Goal: Task Accomplishment & Management: Manage account settings

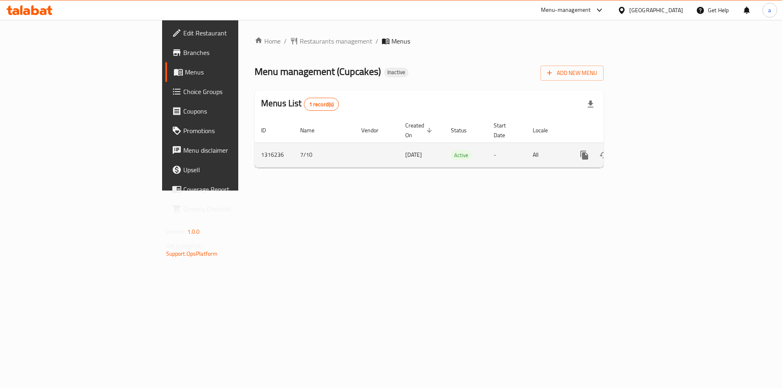
click at [648, 150] on icon "enhanced table" at bounding box center [643, 155] width 10 height 10
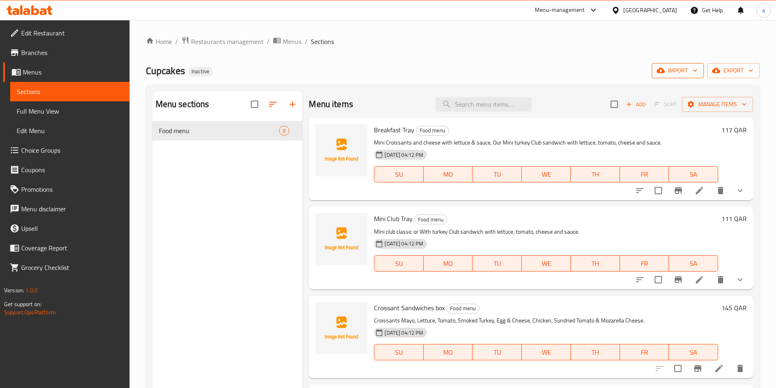
click at [674, 70] on span "import" at bounding box center [677, 71] width 39 height 10
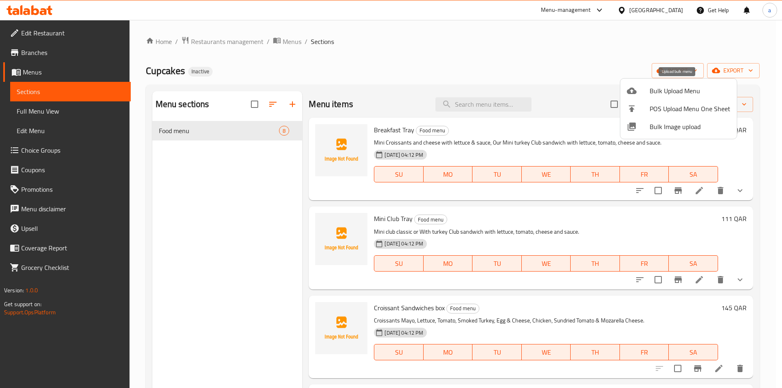
click at [666, 87] on span "Bulk Upload Menu" at bounding box center [690, 91] width 81 height 10
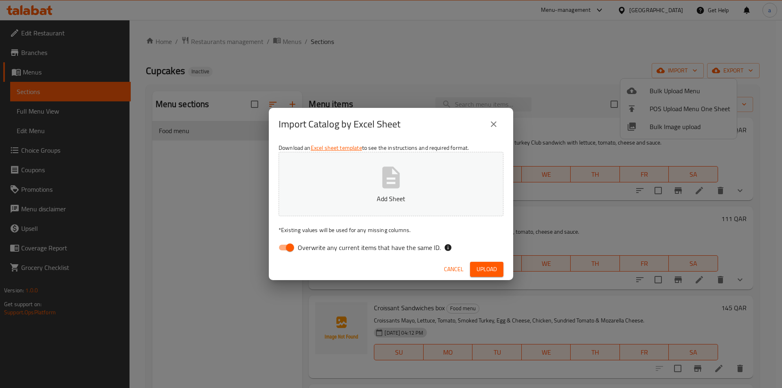
drag, startPoint x: 278, startPoint y: 250, endPoint x: 282, endPoint y: 246, distance: 5.2
click at [279, 250] on input "Overwrite any current items that have the same ID." at bounding box center [290, 247] width 46 height 15
checkbox input "false"
click at [373, 202] on p "Add Sheet" at bounding box center [391, 199] width 200 height 10
click at [491, 269] on span "Upload" at bounding box center [487, 269] width 20 height 10
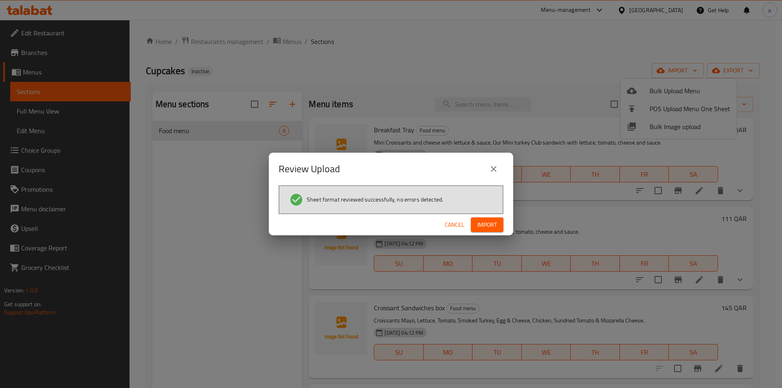
click at [486, 219] on button "Import" at bounding box center [487, 225] width 33 height 15
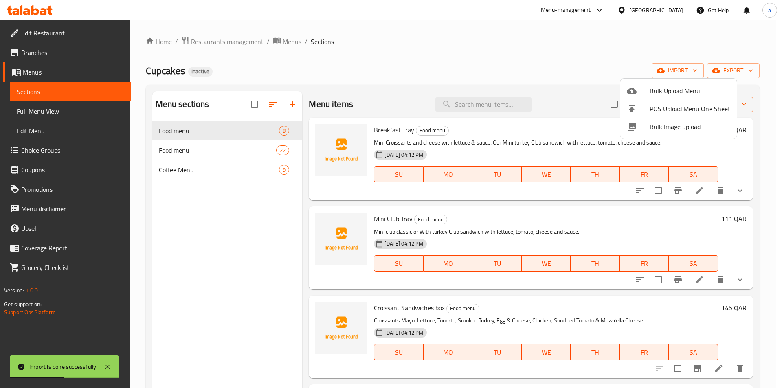
click at [54, 108] on div at bounding box center [391, 194] width 782 height 388
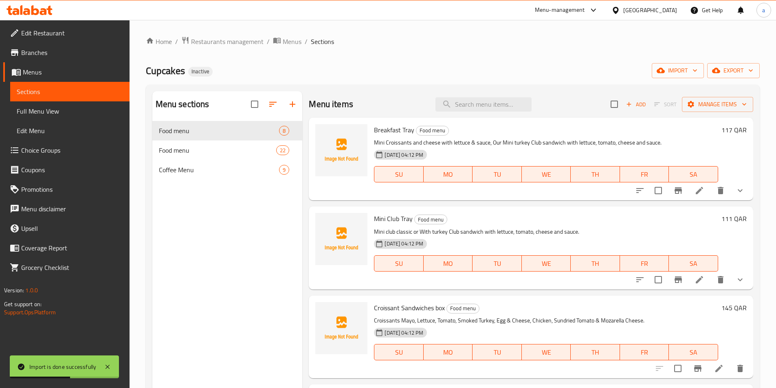
click at [54, 108] on span "Full Menu View" at bounding box center [70, 111] width 106 height 10
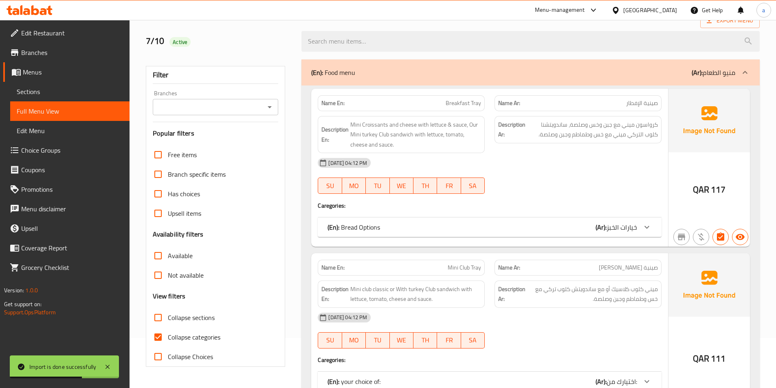
scroll to position [204, 0]
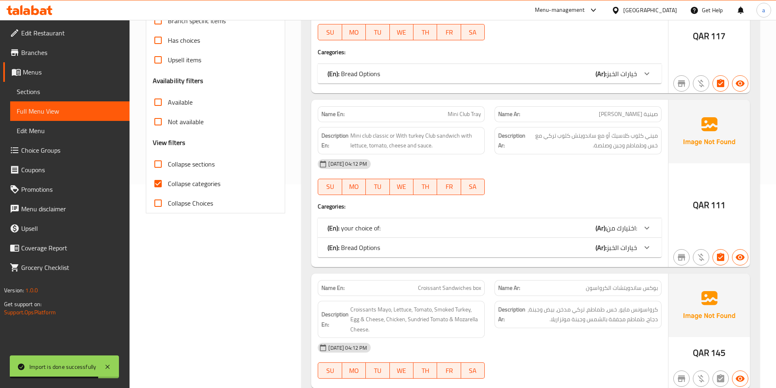
click at [183, 161] on span "Collapse sections" at bounding box center [191, 164] width 47 height 10
click at [168, 161] on input "Collapse sections" at bounding box center [158, 164] width 20 height 20
checkbox input "true"
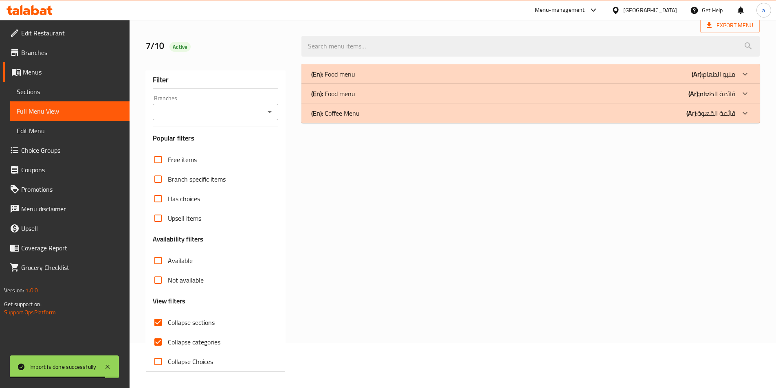
click at [192, 337] on span "Collapse categories" at bounding box center [194, 342] width 53 height 10
click at [168, 332] on input "Collapse categories" at bounding box center [158, 342] width 20 height 20
checkbox input "false"
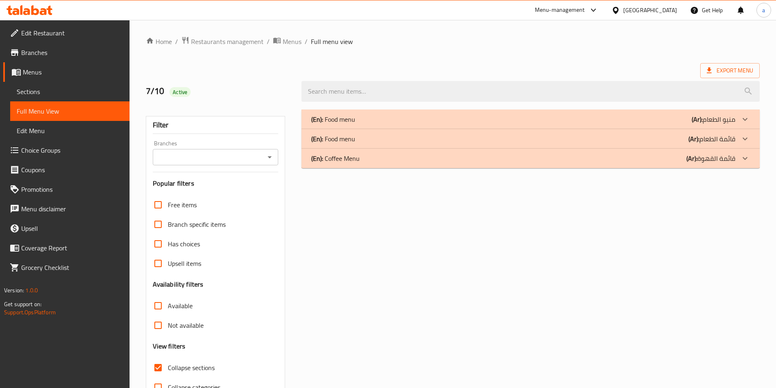
click at [369, 143] on div "(En): Food menu (Ar): قائمة الطعام" at bounding box center [523, 139] width 424 height 10
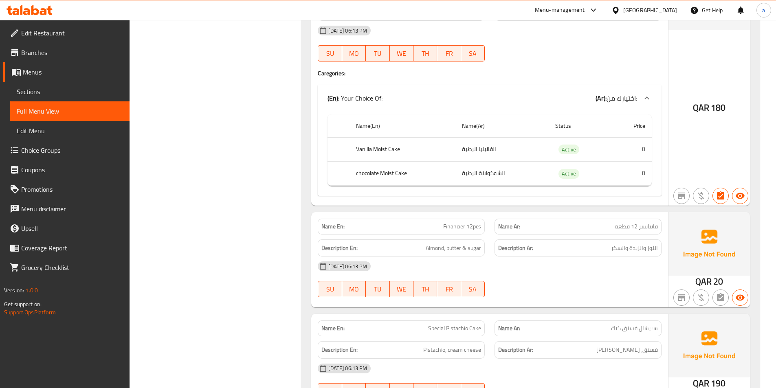
scroll to position [3432, 0]
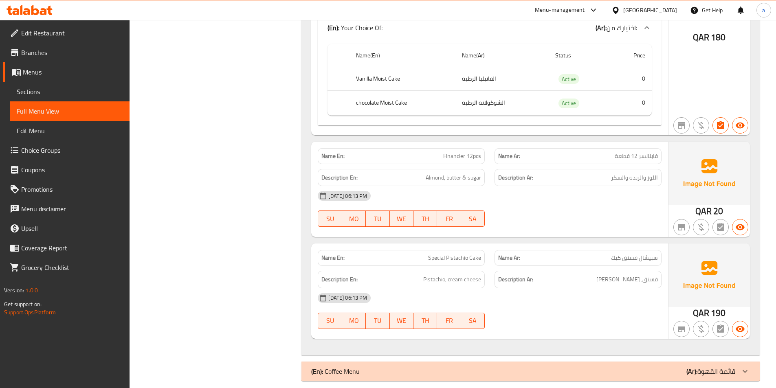
click at [380, 362] on div "(En): Coffee Menu (Ar): قائمة القهوة" at bounding box center [531, 372] width 458 height 20
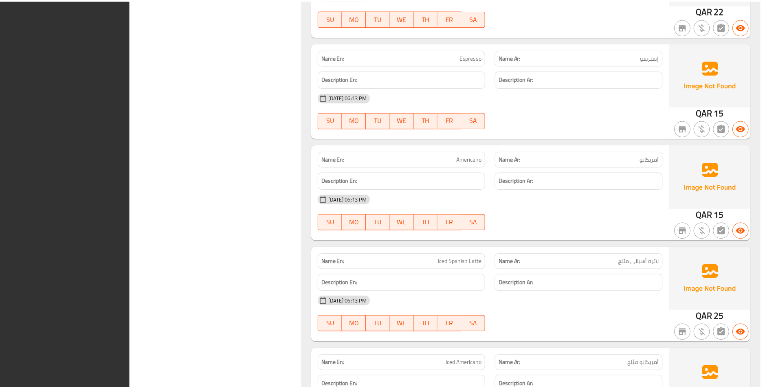
scroll to position [4369, 0]
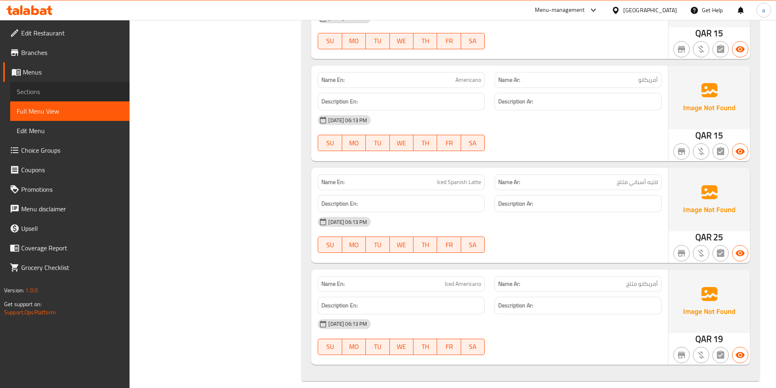
click at [52, 93] on span "Sections" at bounding box center [70, 92] width 106 height 10
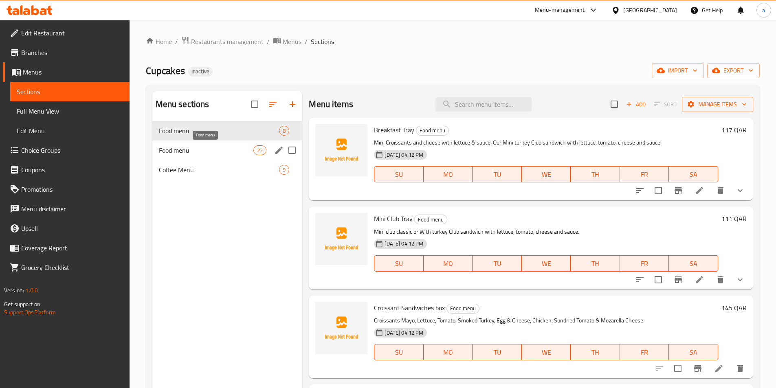
click at [214, 150] on span "Food menu" at bounding box center [206, 150] width 95 height 10
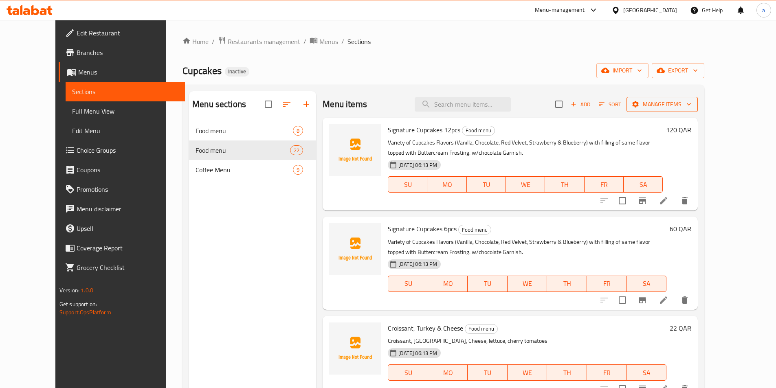
click at [691, 107] on span "Manage items" at bounding box center [662, 104] width 58 height 10
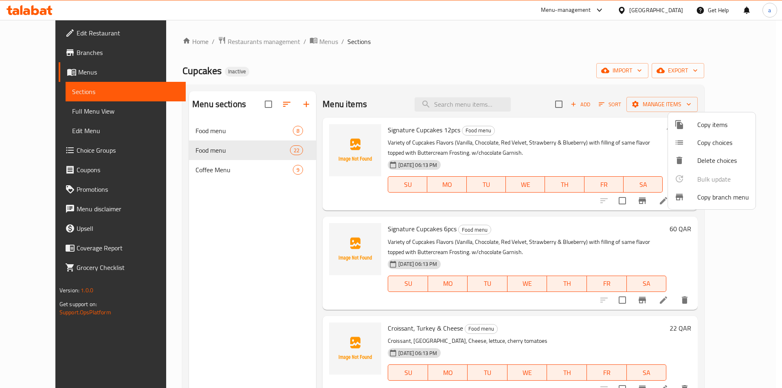
click at [725, 123] on span "Copy items" at bounding box center [724, 125] width 52 height 10
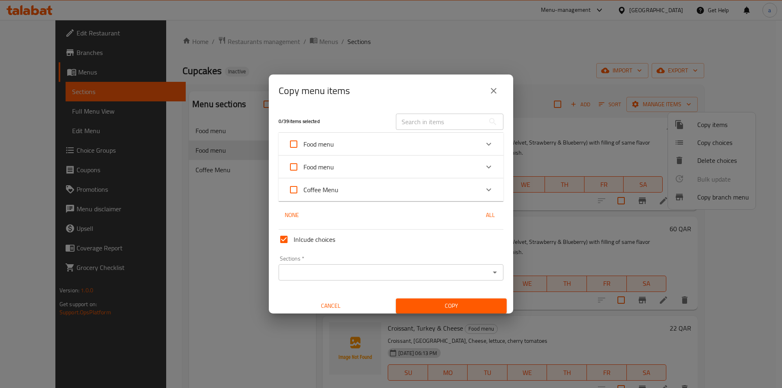
click at [343, 162] on div "Food menu" at bounding box center [383, 167] width 191 height 20
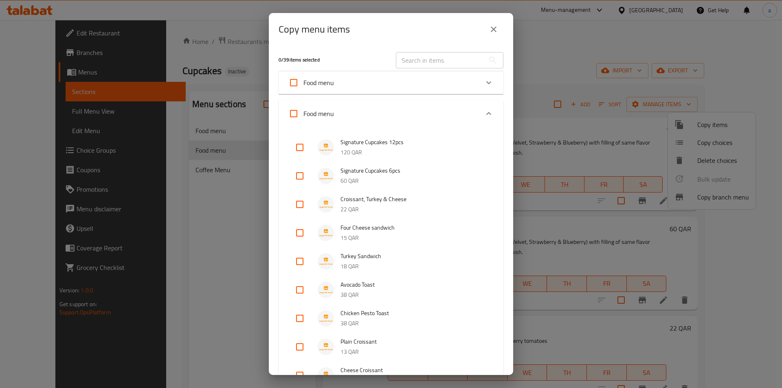
click at [394, 114] on div "Food menu" at bounding box center [383, 114] width 191 height 20
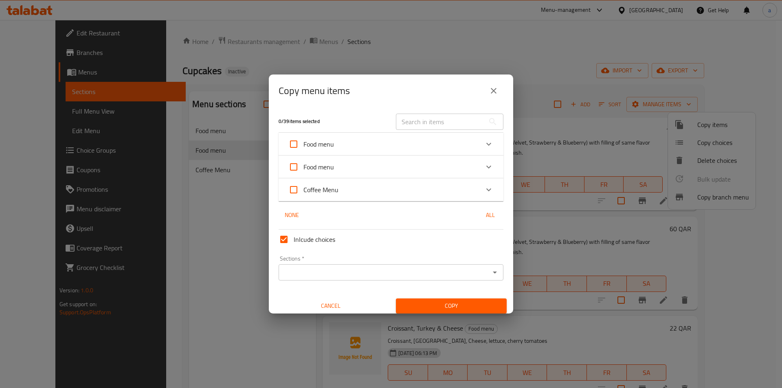
click at [294, 162] on input "Food menu" at bounding box center [294, 167] width 20 height 20
checkbox input "true"
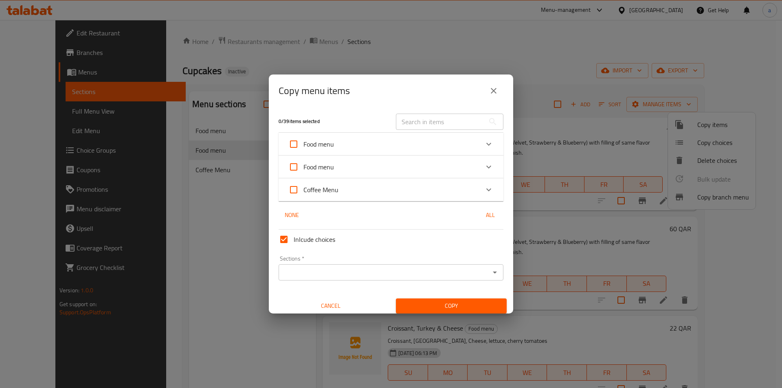
checkbox input "true"
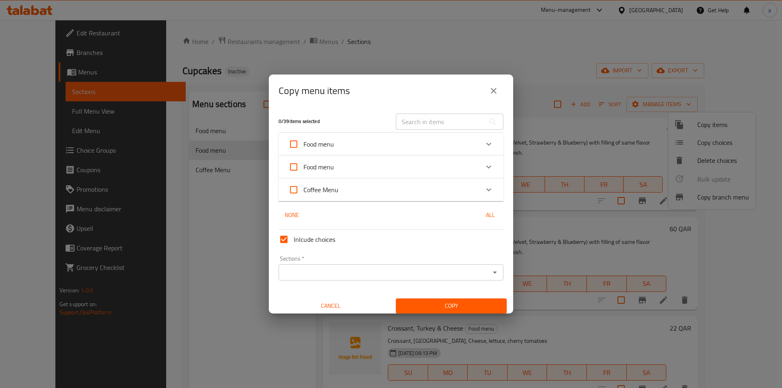
checkbox input "true"
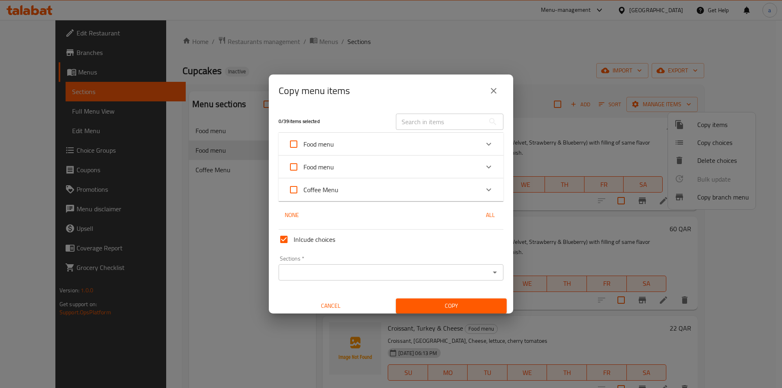
checkbox input "true"
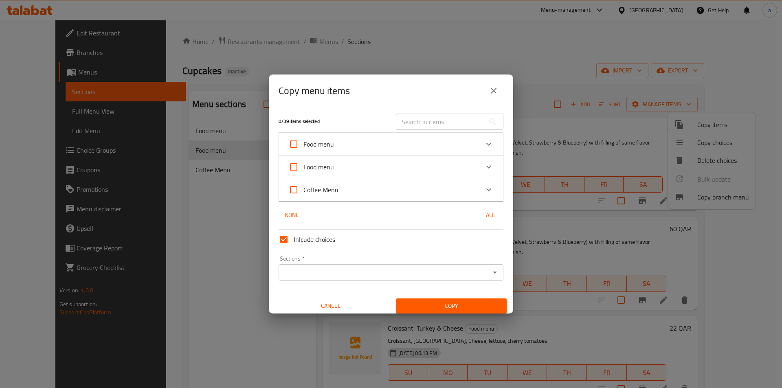
checkbox input "true"
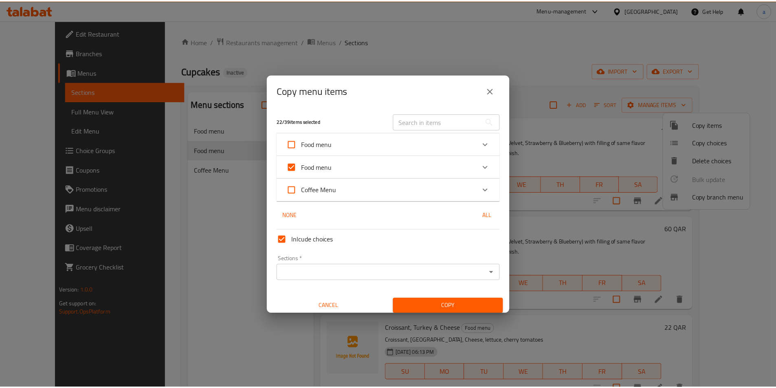
scroll to position [5, 0]
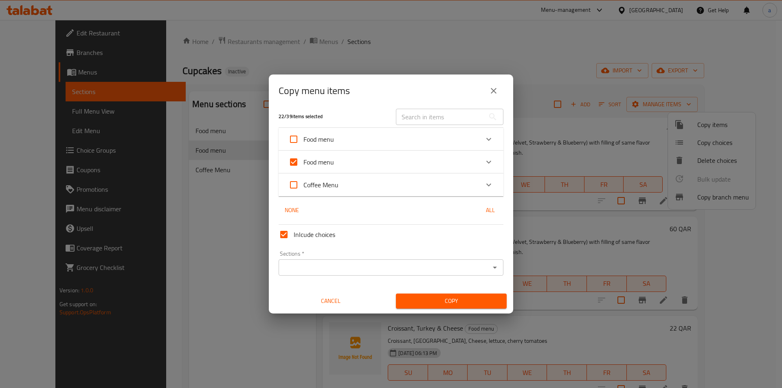
click at [490, 269] on icon "Open" at bounding box center [495, 268] width 10 height 10
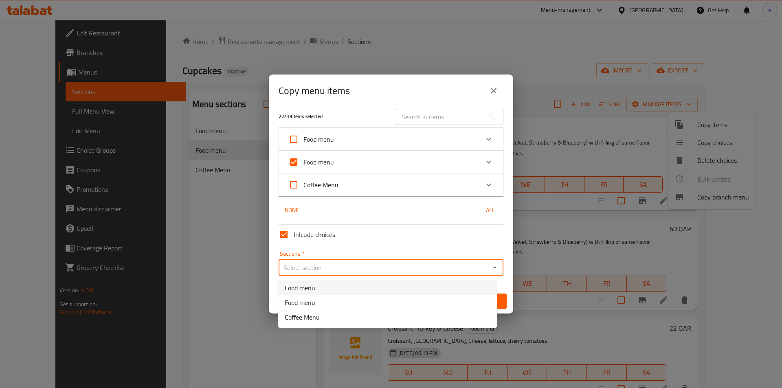
click at [375, 288] on li "Food menu" at bounding box center [387, 288] width 219 height 15
type input "Food menu"
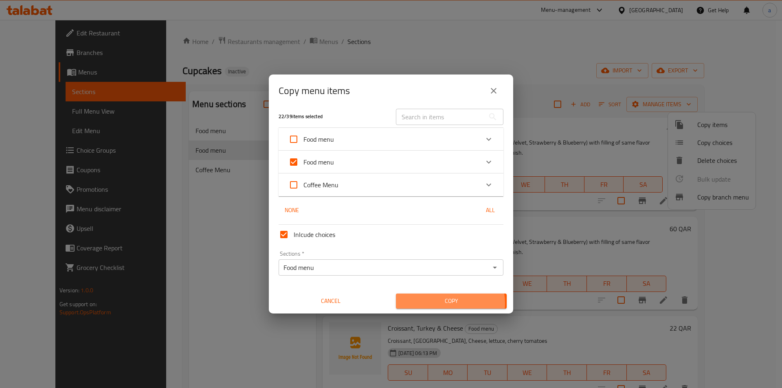
click at [439, 304] on span "Copy" at bounding box center [452, 301] width 98 height 10
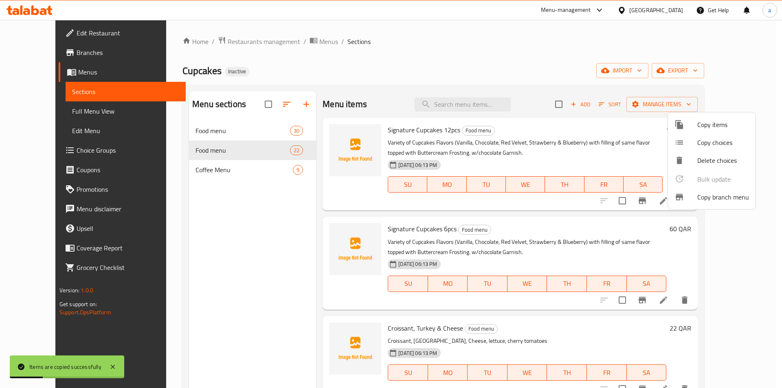
click at [245, 148] on div at bounding box center [391, 194] width 782 height 388
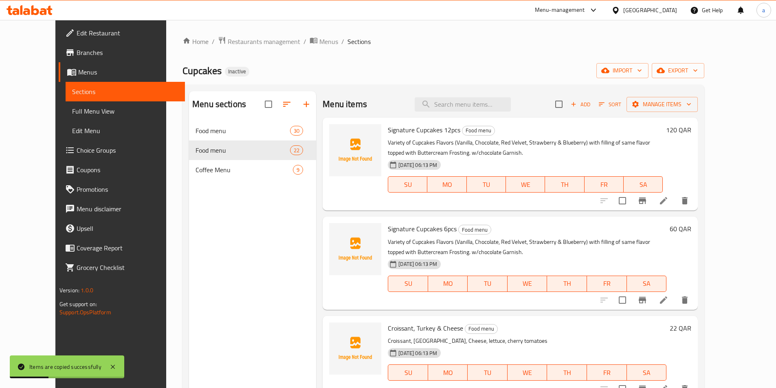
click at [253, 200] on div "Menu sections Food menu 30 Food menu 22 Coffee Menu 9" at bounding box center [252, 285] width 127 height 388
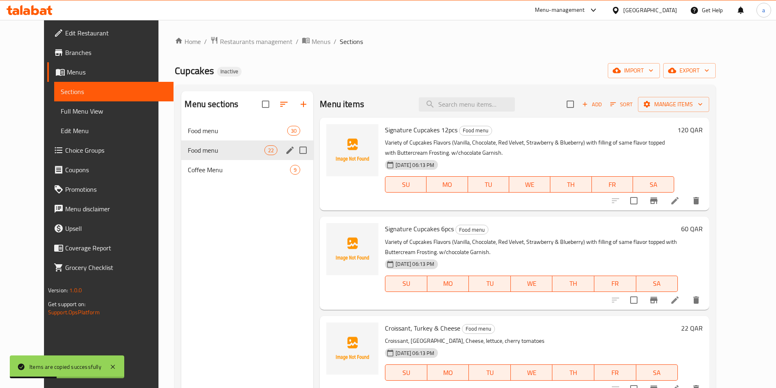
click at [295, 152] on input "Menu sections" at bounding box center [303, 150] width 17 height 17
checkbox input "true"
click at [261, 102] on icon "button" at bounding box center [264, 104] width 7 height 7
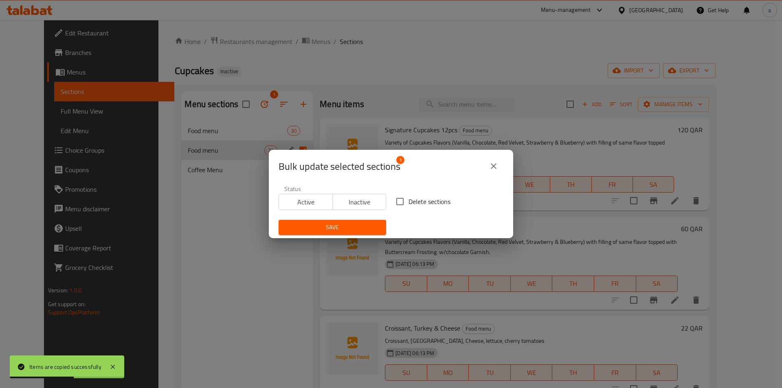
click at [409, 200] on span "Delete sections" at bounding box center [430, 202] width 42 height 10
click at [408, 200] on input "Delete sections" at bounding box center [400, 201] width 17 height 17
checkbox input "true"
click at [353, 221] on button "Save" at bounding box center [333, 227] width 108 height 15
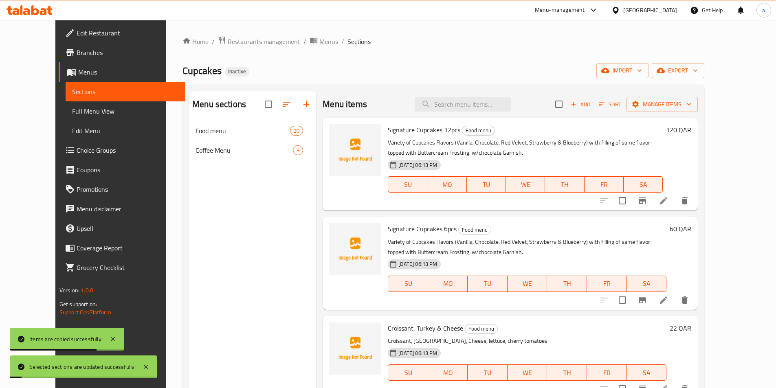
click at [262, 238] on div "Menu sections Food menu 30 Coffee Menu 9" at bounding box center [252, 285] width 127 height 388
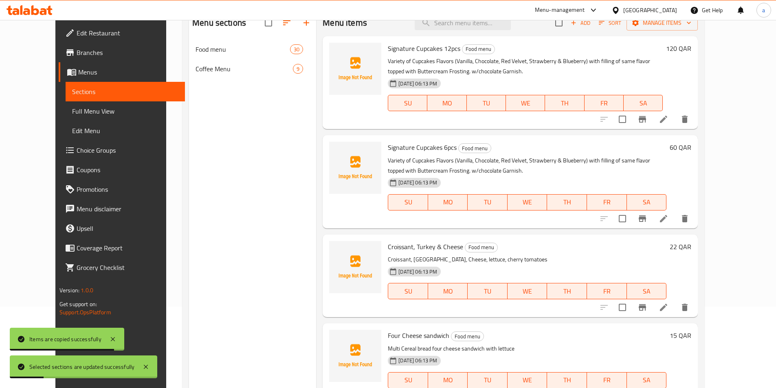
scroll to position [0, 0]
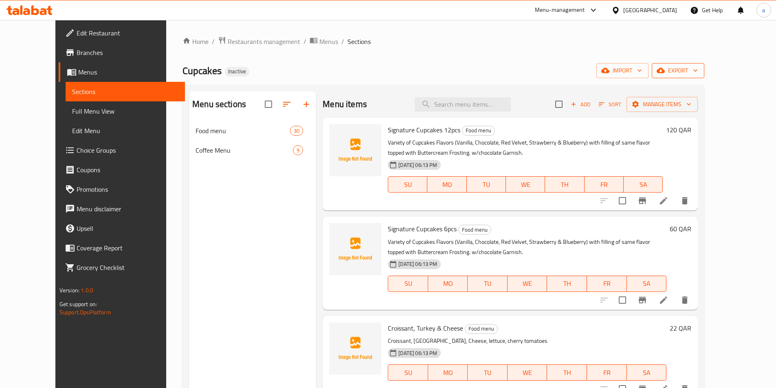
click at [665, 68] on icon "button" at bounding box center [661, 70] width 8 height 8
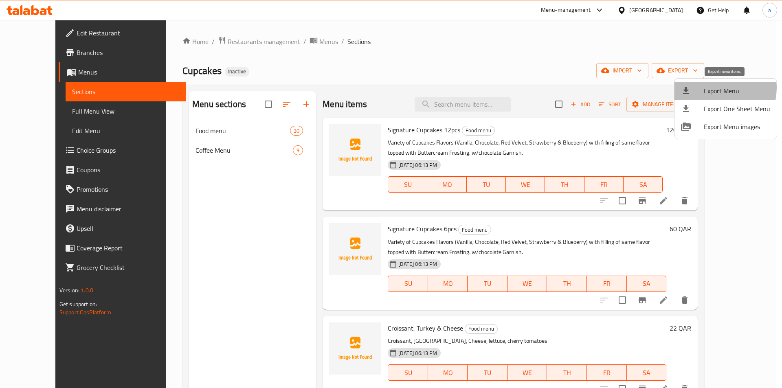
click at [711, 88] on span "Export Menu" at bounding box center [737, 91] width 66 height 10
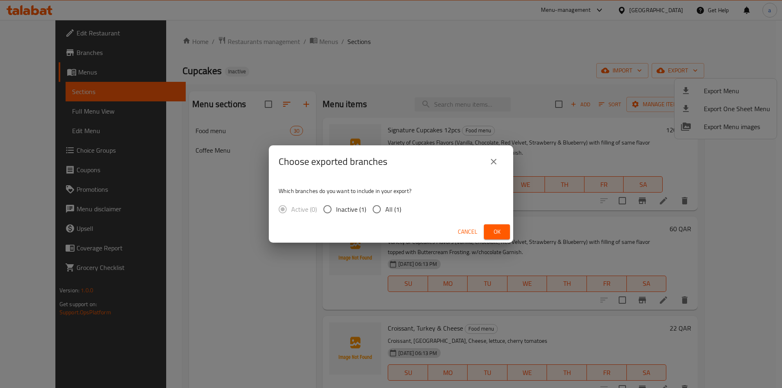
click at [386, 209] on span "All (1)" at bounding box center [393, 210] width 16 height 10
click at [385, 209] on input "All (1)" at bounding box center [376, 209] width 17 height 17
radio input "true"
click at [497, 231] on span "Ok" at bounding box center [497, 232] width 13 height 10
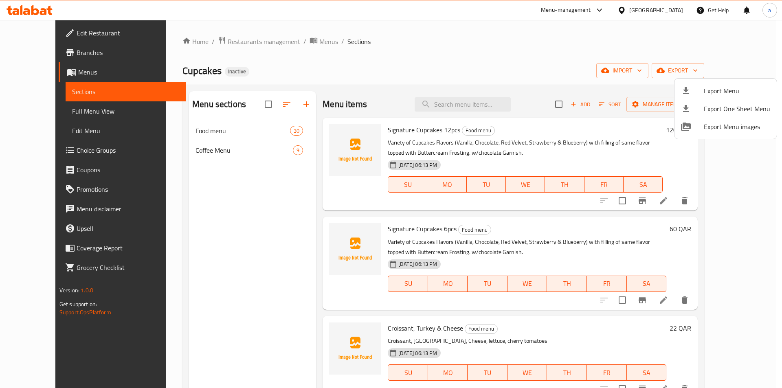
drag, startPoint x: 200, startPoint y: 241, endPoint x: 75, endPoint y: 299, distance: 138.7
click at [200, 241] on div at bounding box center [391, 194] width 782 height 388
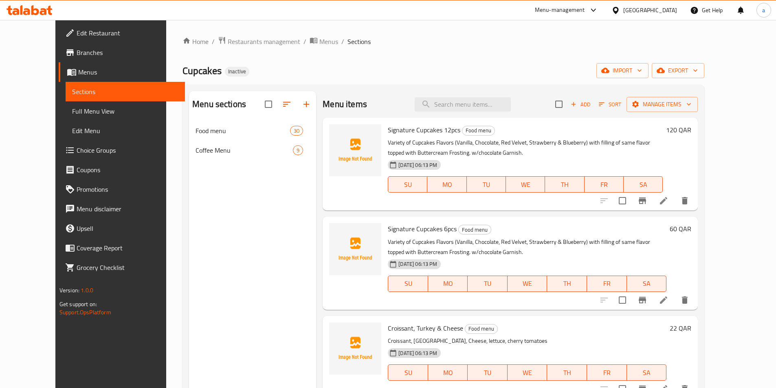
click at [240, 208] on div "Menu sections Food menu 30 Coffee Menu 9" at bounding box center [252, 285] width 127 height 388
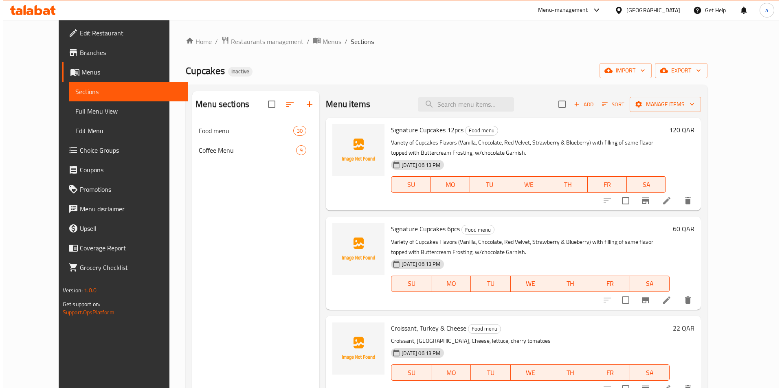
scroll to position [1566, 0]
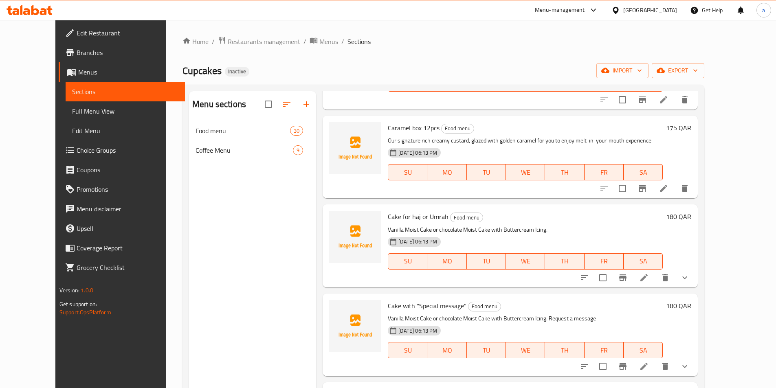
click at [656, 359] on li at bounding box center [644, 366] width 23 height 15
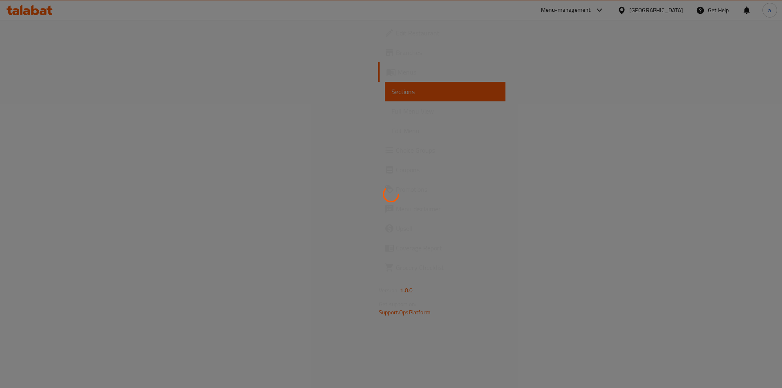
click at [424, 265] on div at bounding box center [391, 194] width 782 height 388
click at [354, 95] on div at bounding box center [391, 194] width 782 height 388
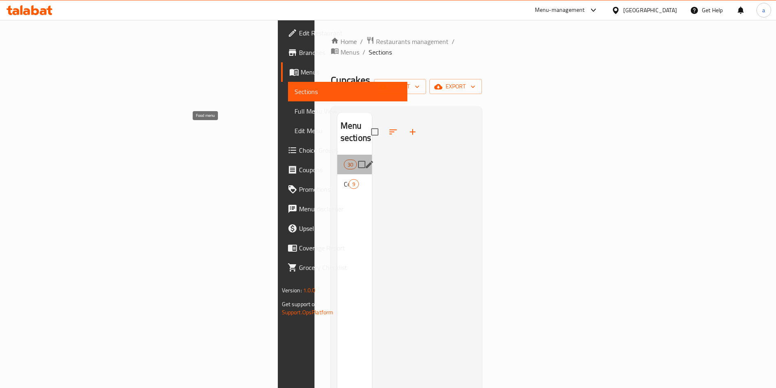
click at [344, 160] on span "Food menu" at bounding box center [344, 165] width 0 height 10
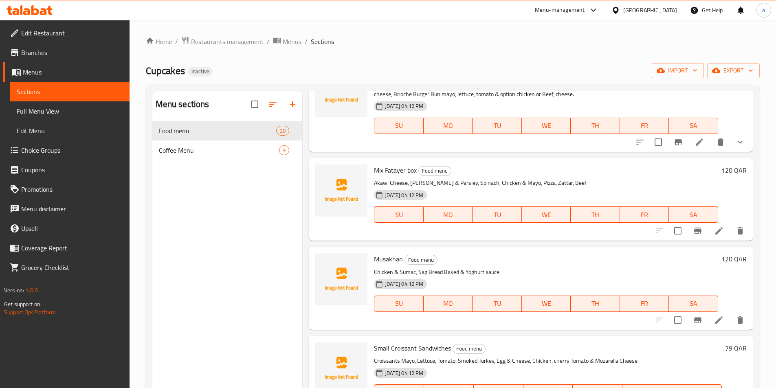
scroll to position [1943, 0]
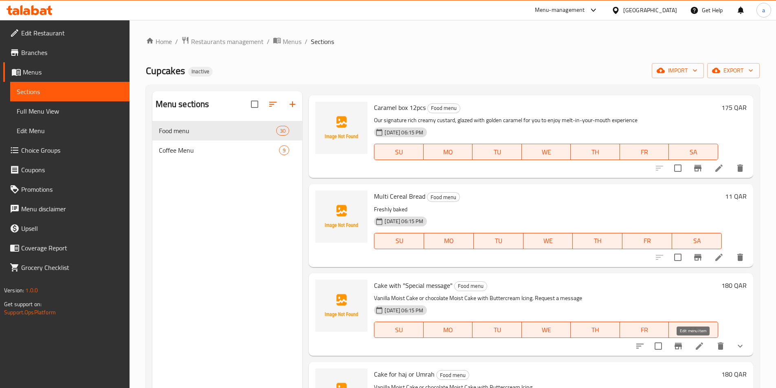
click at [697, 345] on icon at bounding box center [700, 346] width 10 height 10
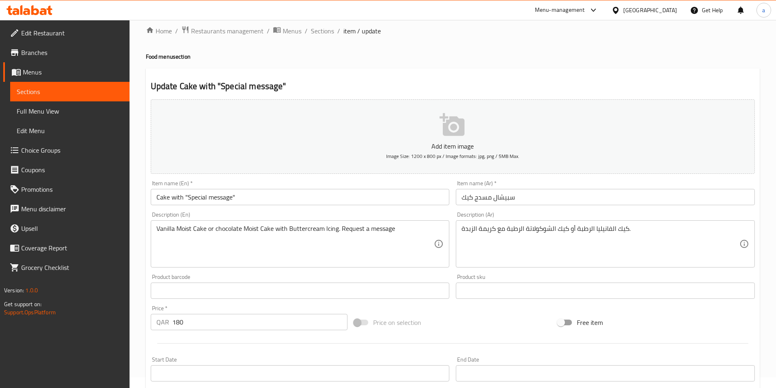
scroll to position [122, 0]
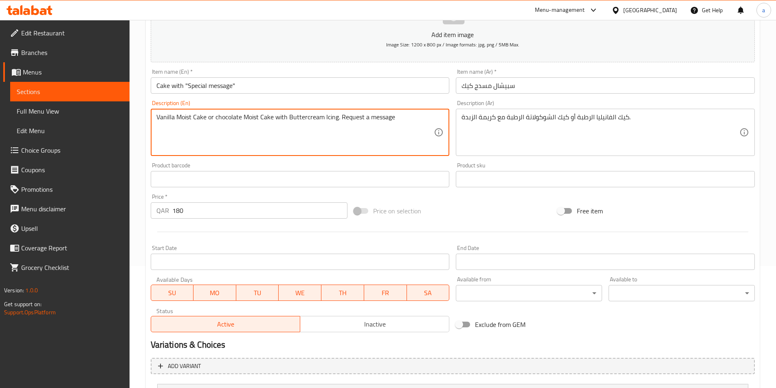
drag, startPoint x: 407, startPoint y: 114, endPoint x: 337, endPoint y: 117, distance: 70.5
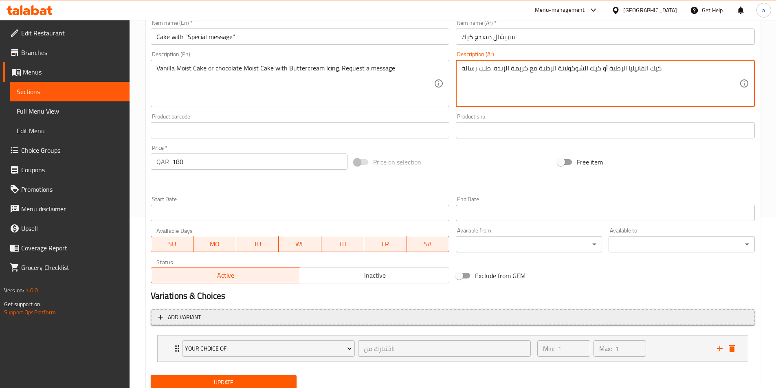
scroll to position [201, 0]
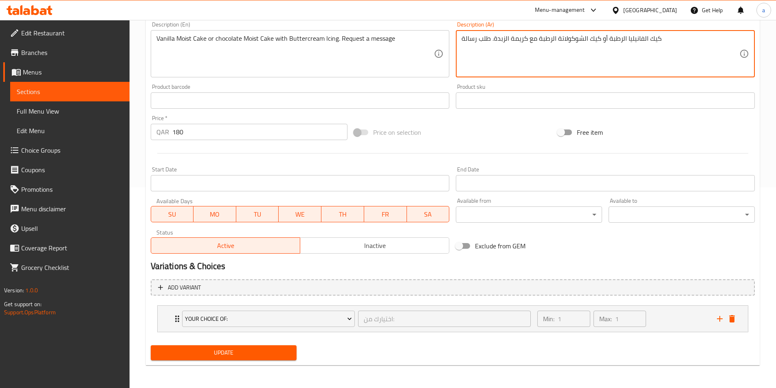
type textarea "كيك الفانيليا الرطبة أو كيك الشوكولاتة الرطبة مع كريمة الزبدة. طلب رسالة"
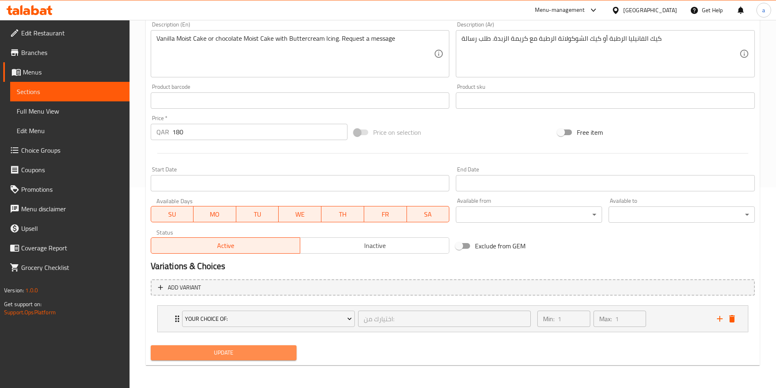
click at [269, 352] on span "Update" at bounding box center [223, 353] width 133 height 10
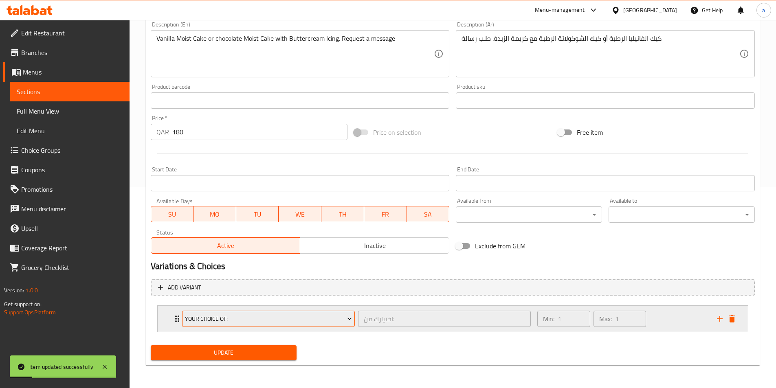
click at [272, 325] on button "Your Choice Of:" at bounding box center [268, 319] width 173 height 16
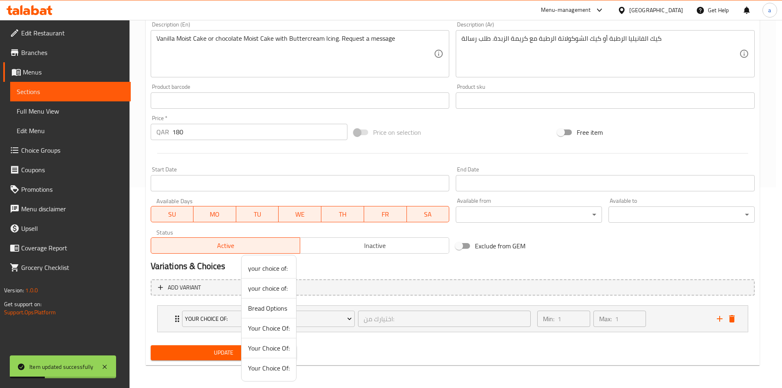
click at [365, 308] on div at bounding box center [391, 194] width 782 height 388
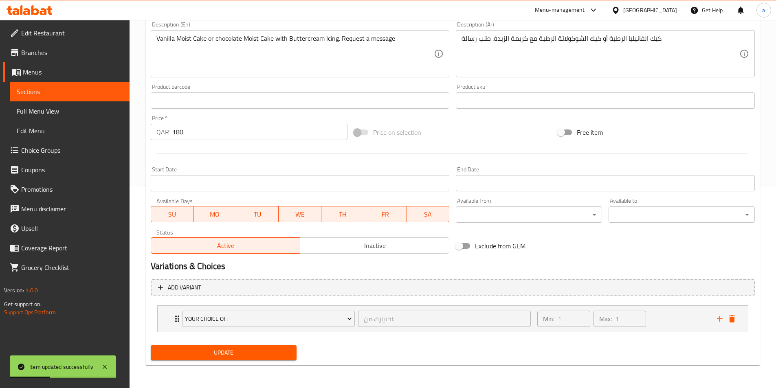
click at [365, 308] on div "Your Choice Of: اختيارك من: ​" at bounding box center [356, 319] width 359 height 26
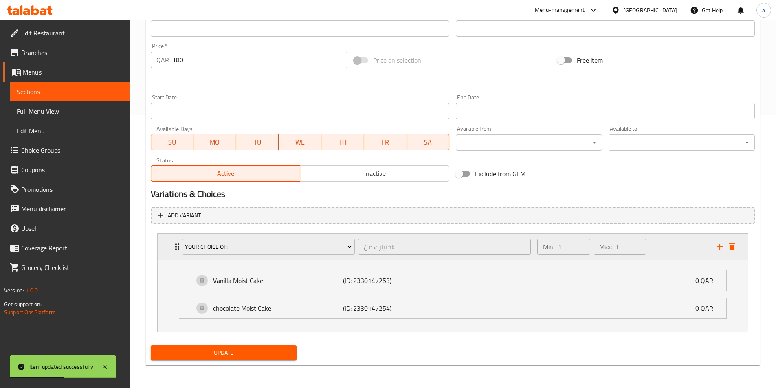
scroll to position [110, 0]
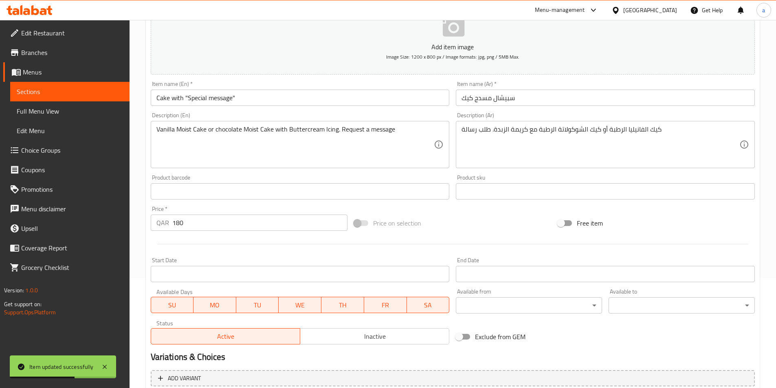
drag, startPoint x: 78, startPoint y: 109, endPoint x: 132, endPoint y: 164, distance: 76.4
click at [78, 110] on span "Full Menu View" at bounding box center [70, 111] width 106 height 10
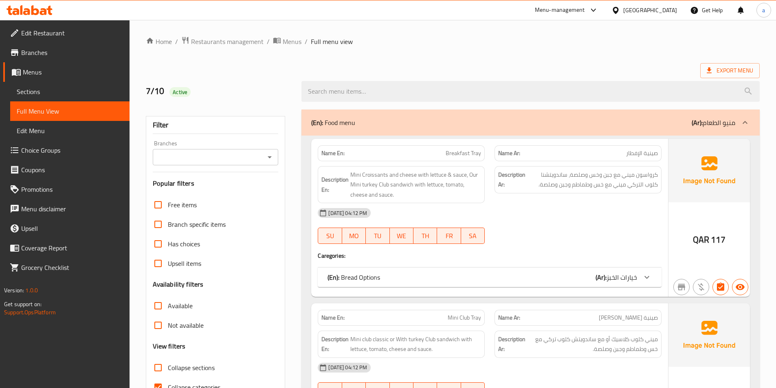
click at [30, 91] on span "Sections" at bounding box center [70, 92] width 106 height 10
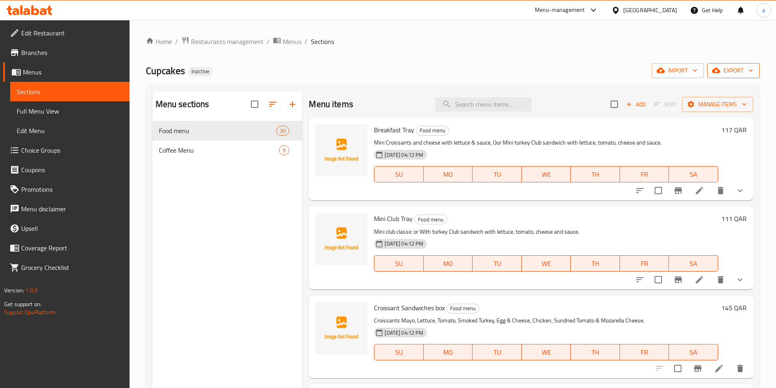
click at [744, 77] on button "export" at bounding box center [733, 70] width 53 height 15
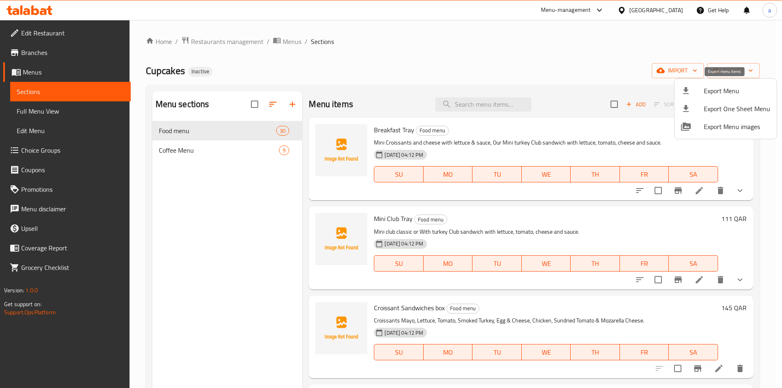
click at [733, 90] on span "Export Menu" at bounding box center [737, 91] width 66 height 10
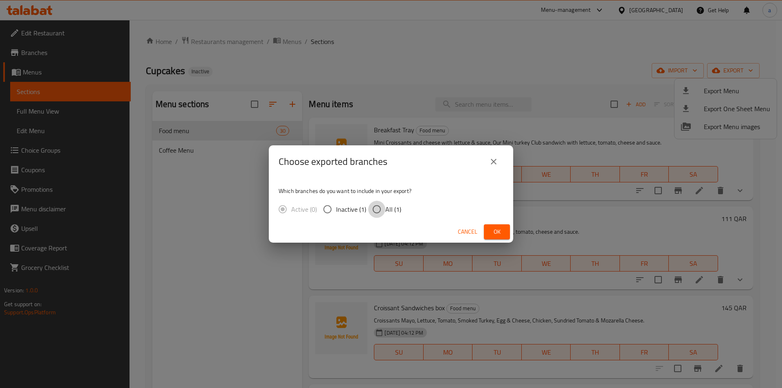
click at [383, 213] on input "All (1)" at bounding box center [376, 209] width 17 height 17
radio input "true"
click at [496, 231] on span "Ok" at bounding box center [497, 232] width 13 height 10
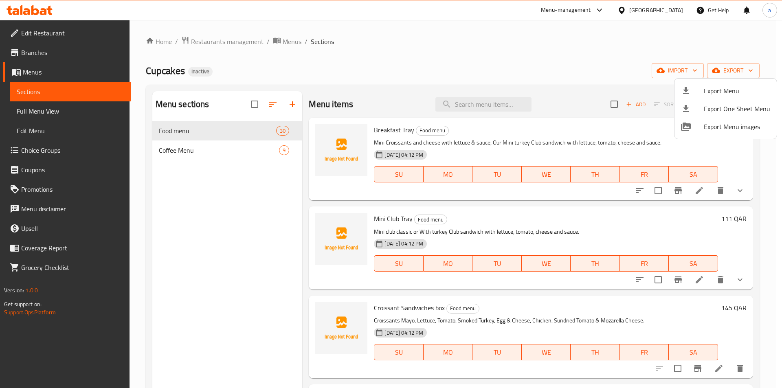
click at [517, 48] on div at bounding box center [391, 194] width 782 height 388
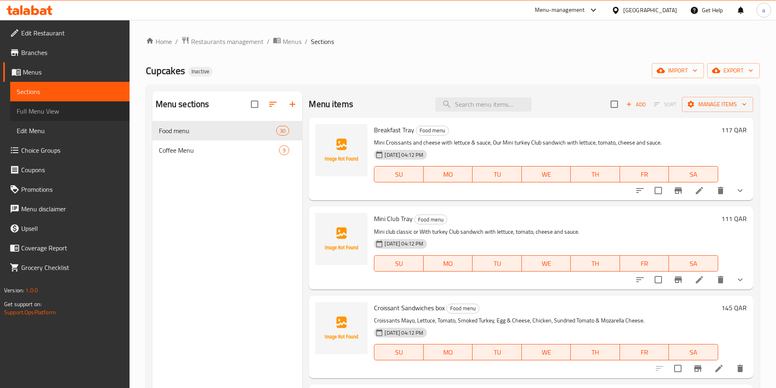
click at [67, 112] on span "Full Menu View" at bounding box center [70, 111] width 106 height 10
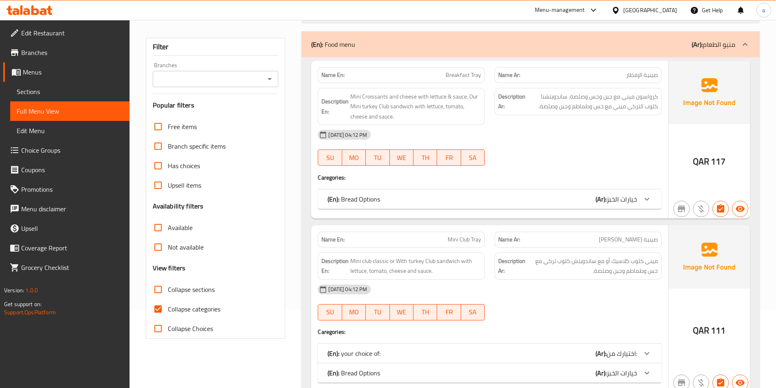
scroll to position [81, 0]
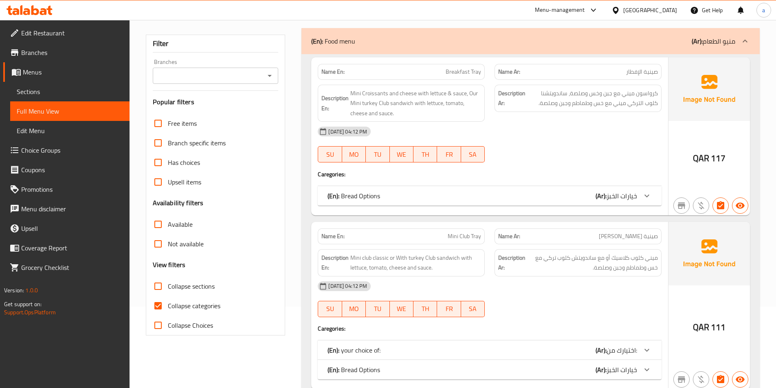
click at [204, 307] on span "Collapse categories" at bounding box center [194, 306] width 53 height 10
click at [168, 307] on input "Collapse categories" at bounding box center [158, 306] width 20 height 20
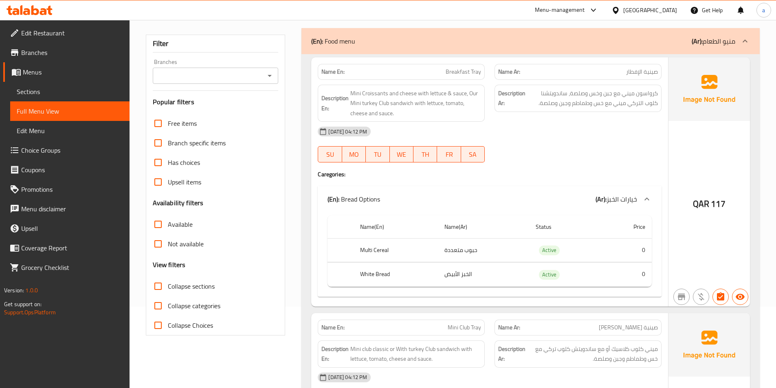
click at [196, 310] on span "Collapse categories" at bounding box center [194, 306] width 53 height 10
click at [168, 310] on input "Collapse categories" at bounding box center [158, 306] width 20 height 20
checkbox input "true"
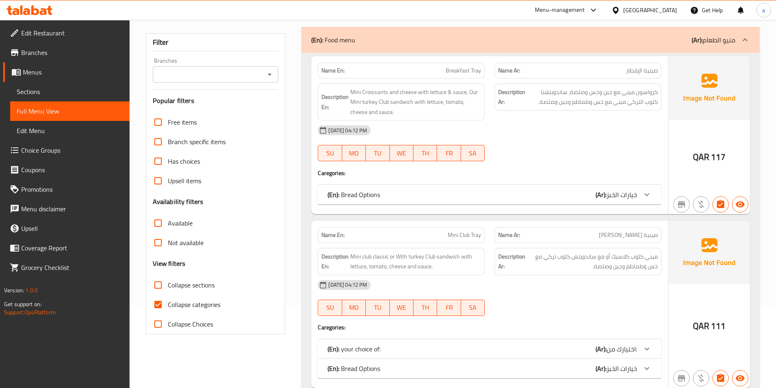
scroll to position [0, 0]
